Goal: Information Seeking & Learning: Learn about a topic

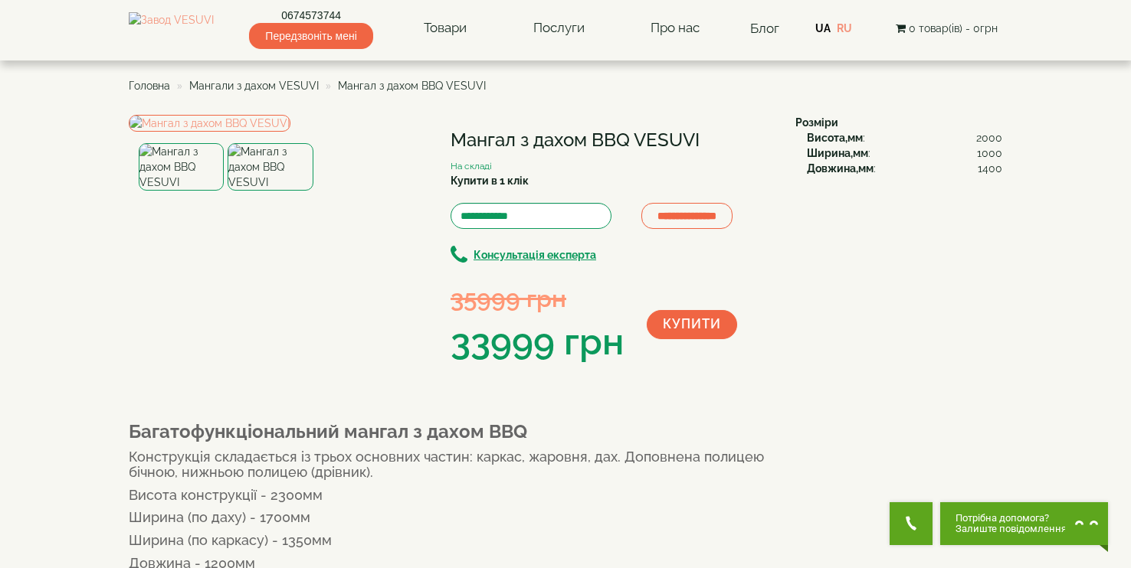
click at [262, 191] on img at bounding box center [270, 167] width 85 height 48
click at [186, 191] on img at bounding box center [181, 167] width 85 height 48
click at [290, 132] on img at bounding box center [210, 123] width 162 height 17
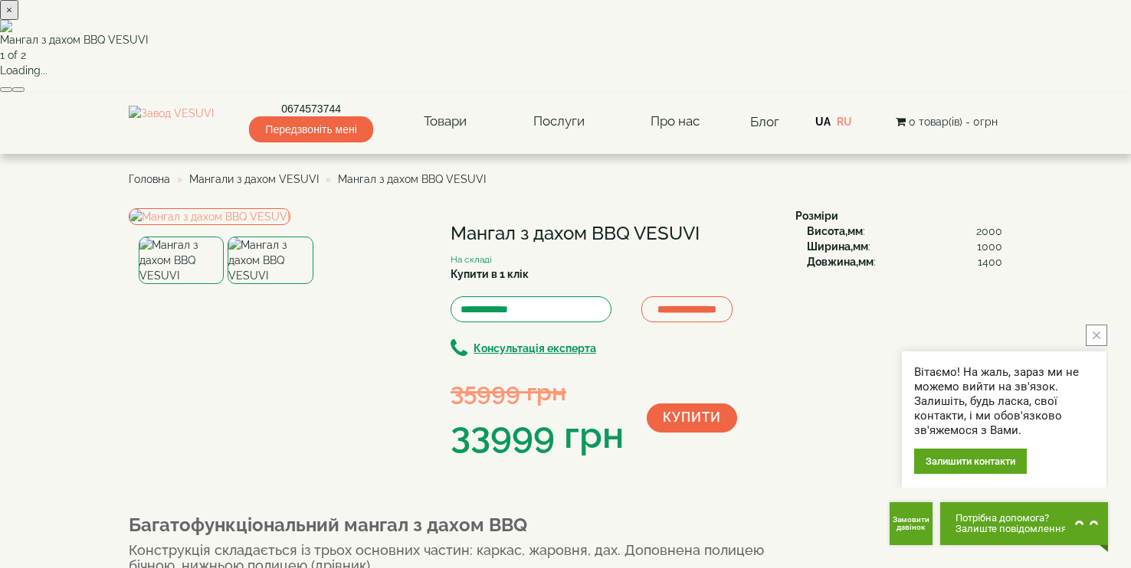
click at [18, 20] on button "×" at bounding box center [9, 10] width 18 height 20
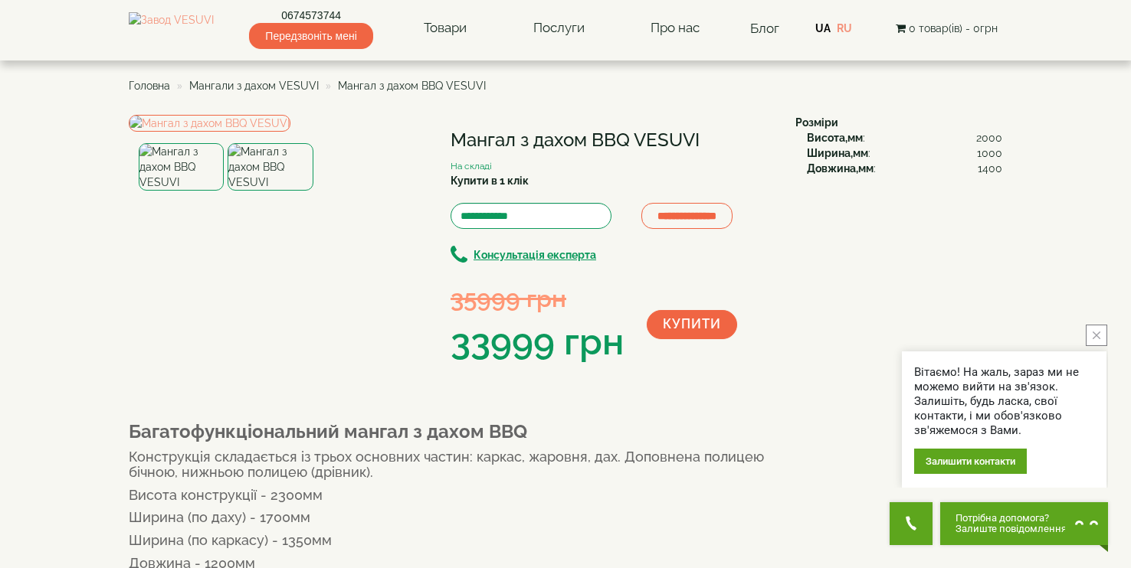
click at [295, 191] on img at bounding box center [270, 167] width 85 height 48
click at [290, 132] on img at bounding box center [210, 123] width 162 height 17
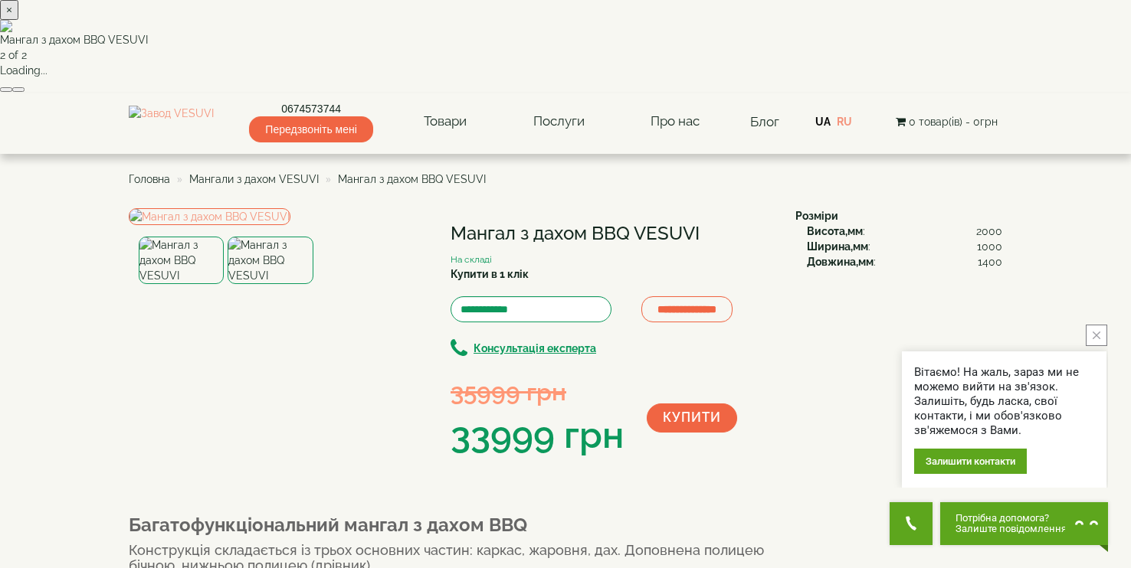
click at [18, 20] on button "×" at bounding box center [9, 10] width 18 height 20
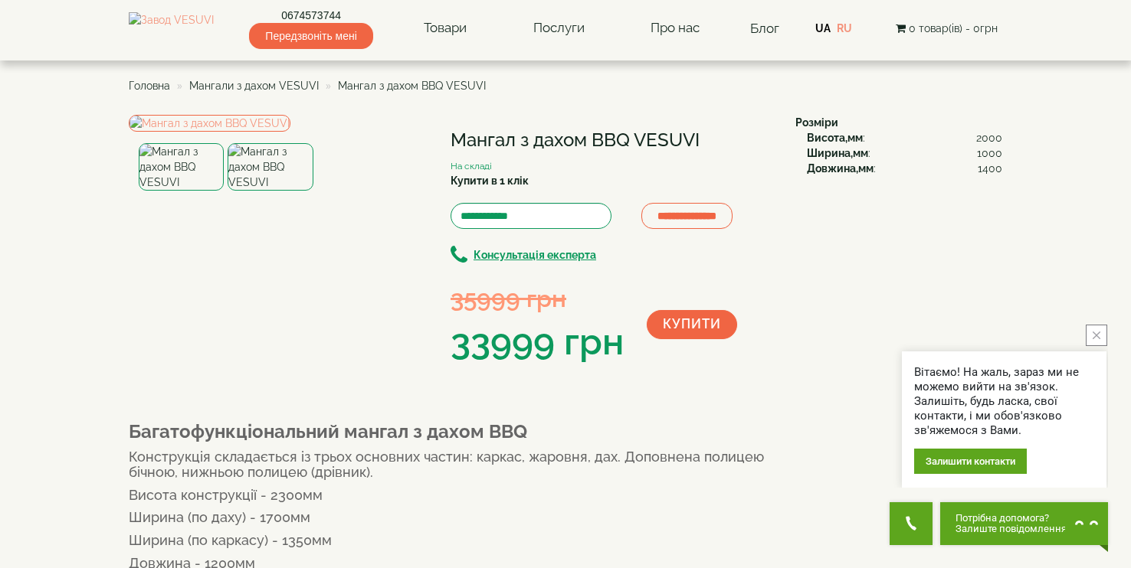
click at [180, 191] on img at bounding box center [181, 167] width 85 height 48
click at [263, 191] on img at bounding box center [270, 167] width 85 height 48
click at [188, 191] on img at bounding box center [181, 167] width 85 height 48
click at [280, 191] on img at bounding box center [270, 167] width 85 height 48
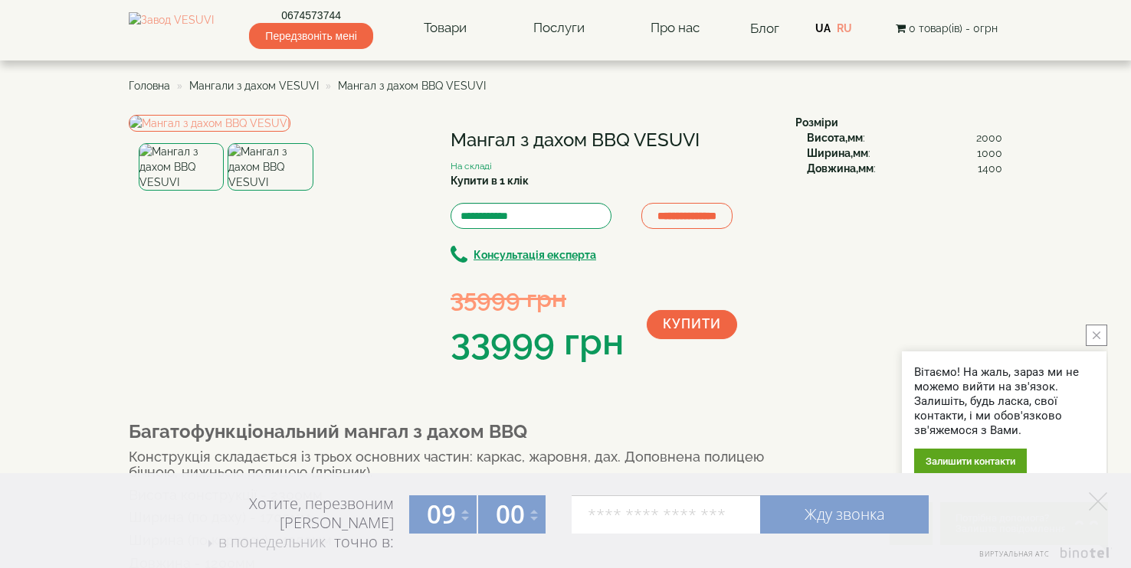
click at [183, 191] on img at bounding box center [181, 167] width 85 height 48
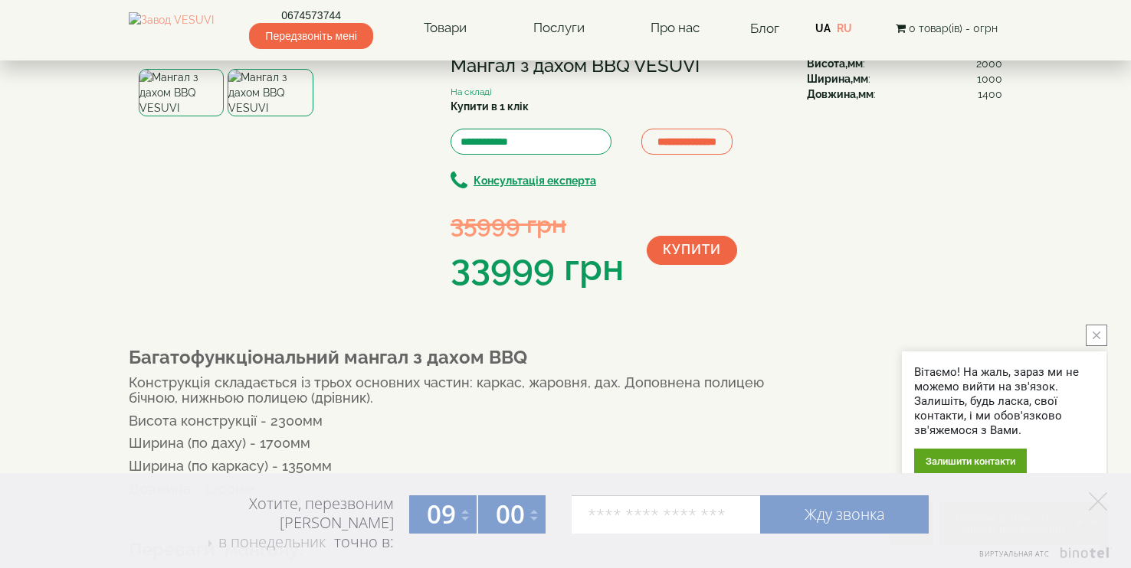
scroll to position [70, 0]
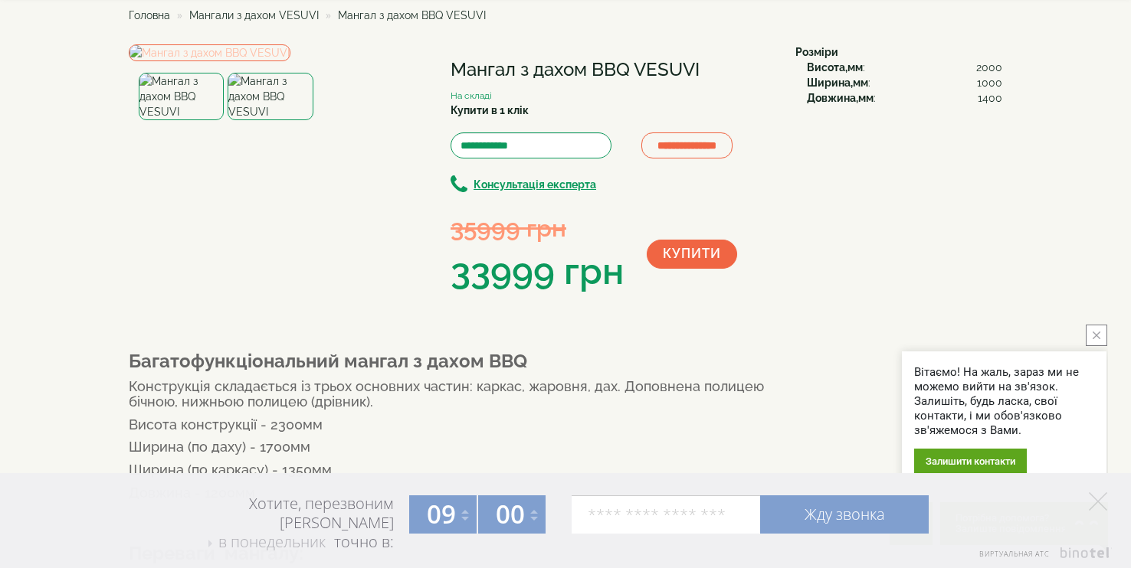
click at [241, 61] on img at bounding box center [210, 52] width 162 height 17
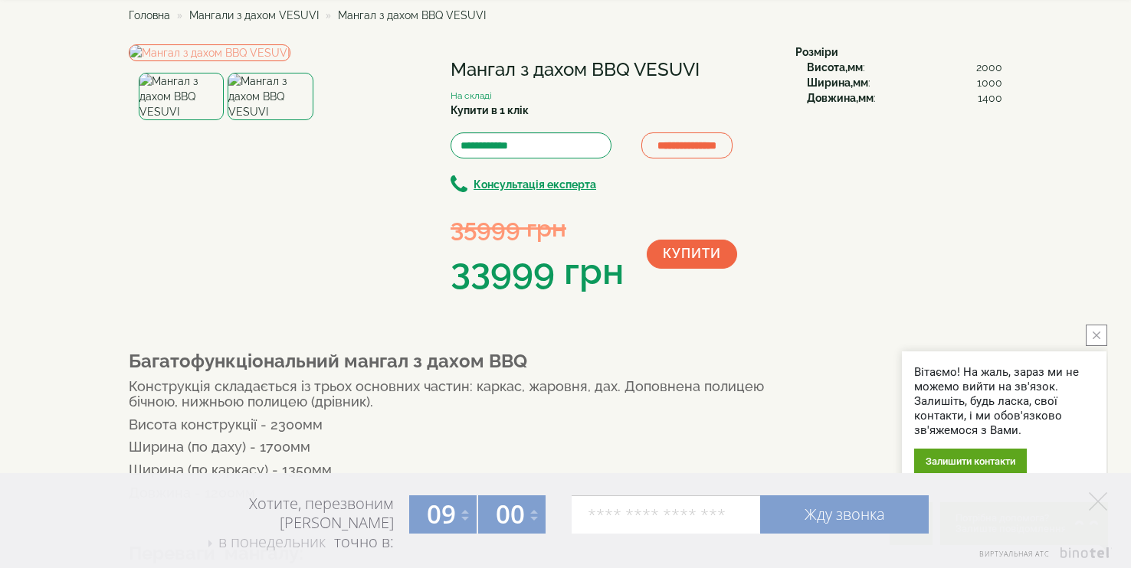
click at [280, 120] on img at bounding box center [270, 97] width 85 height 48
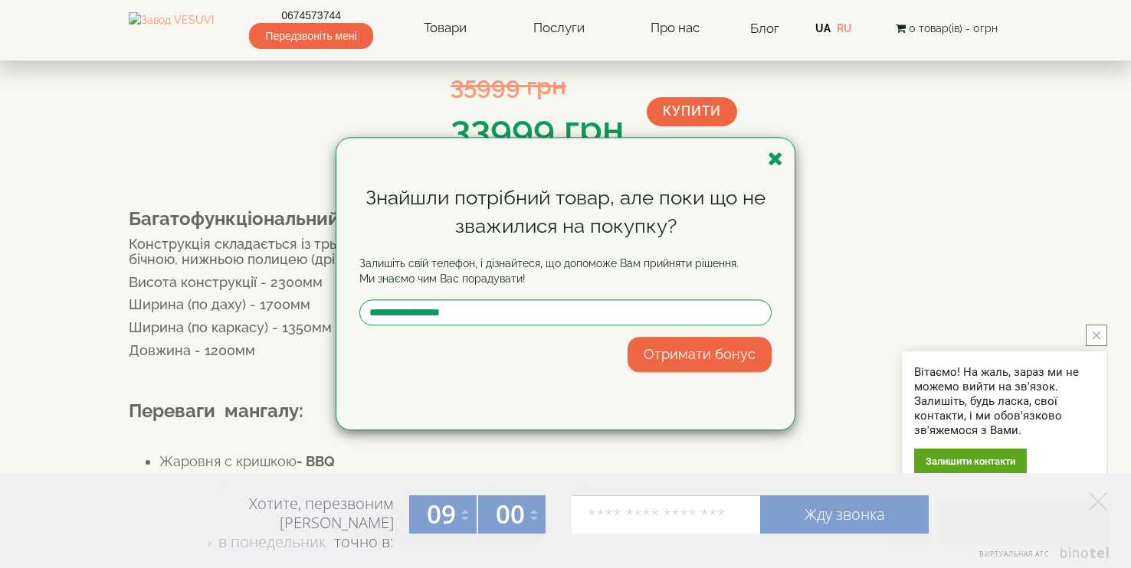
scroll to position [0, 0]
